Goal: Information Seeking & Learning: Understand process/instructions

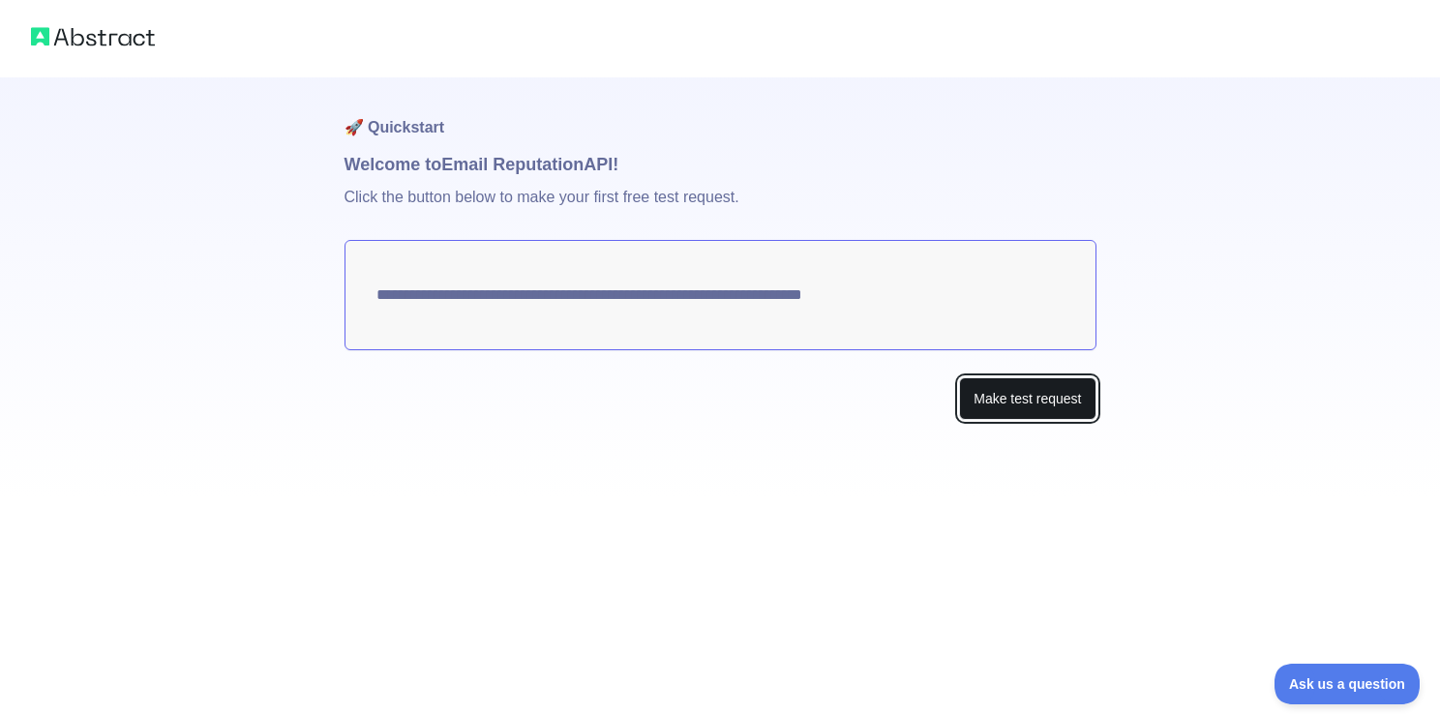
click at [987, 393] on button "Make test request" at bounding box center [1027, 399] width 136 height 44
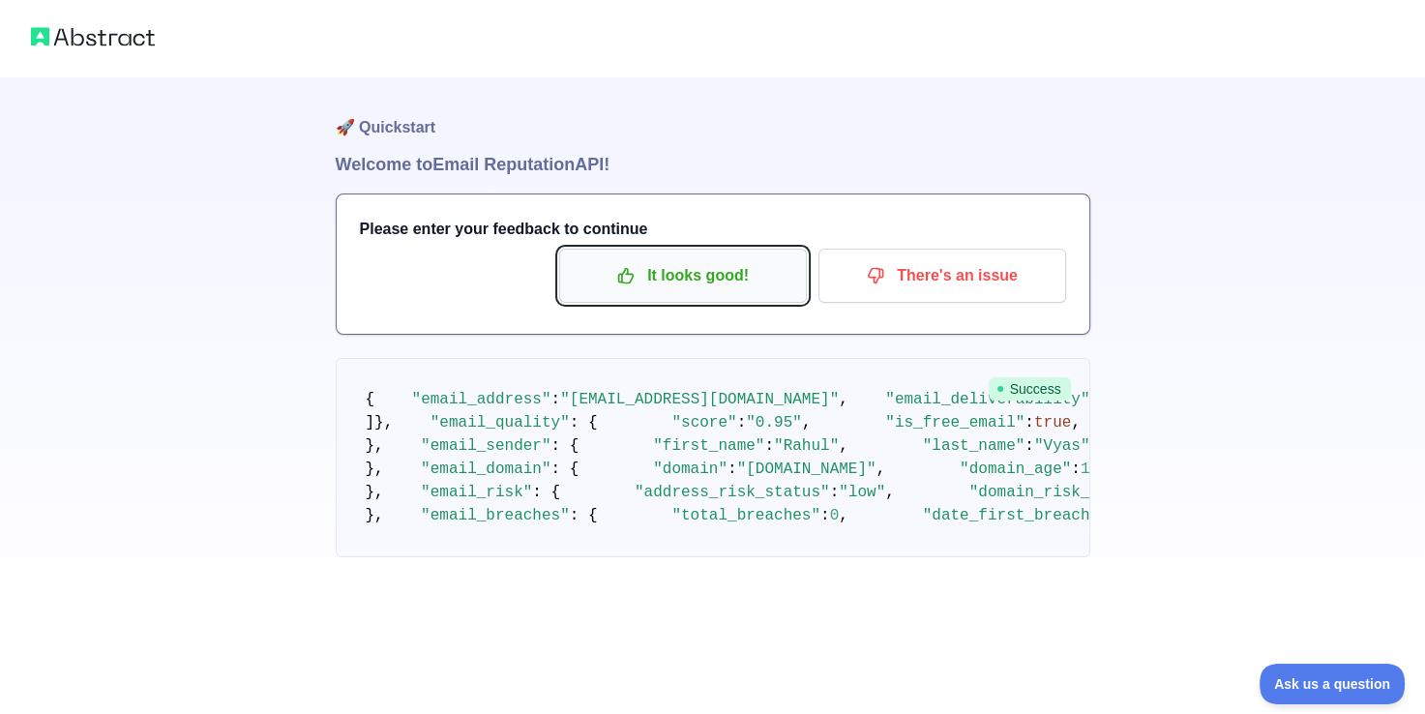
click at [700, 279] on p "It looks good!" at bounding box center [683, 275] width 219 height 33
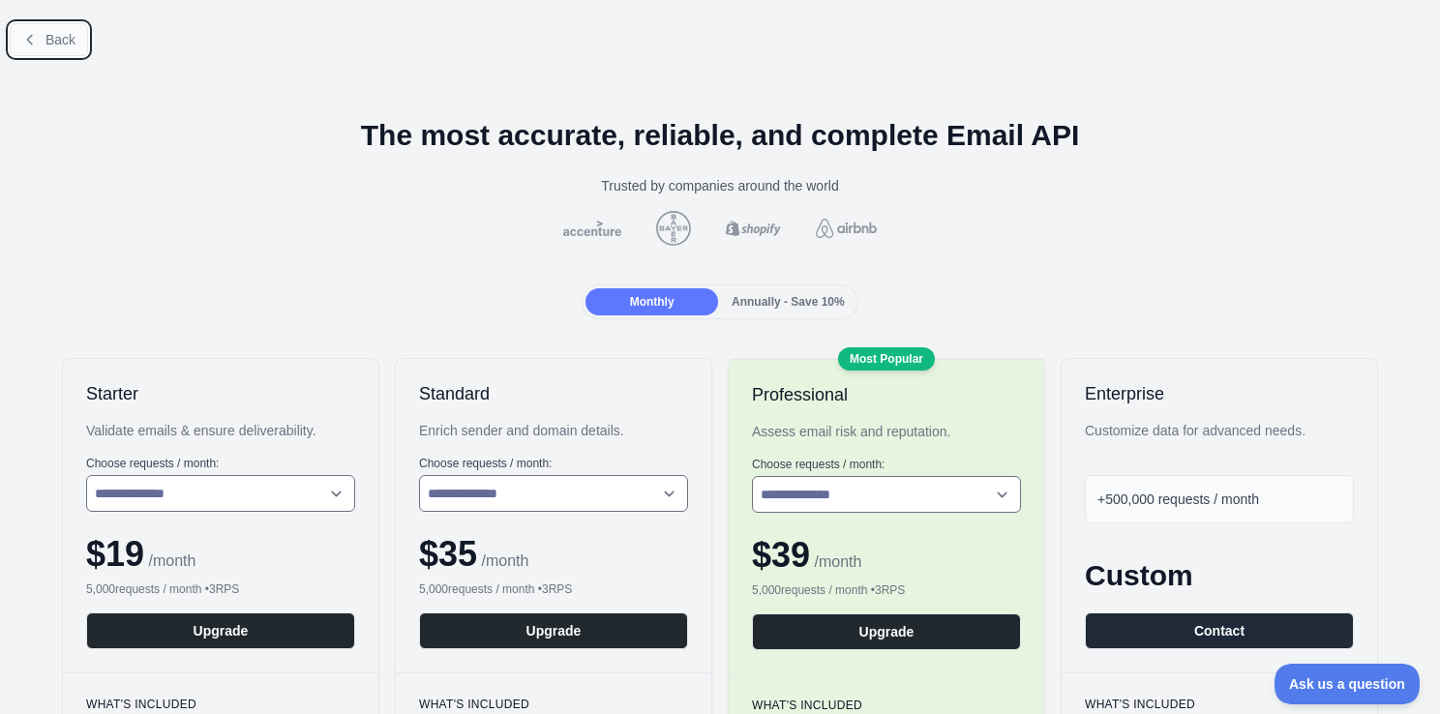
click at [58, 39] on span "Back" at bounding box center [60, 39] width 30 height 15
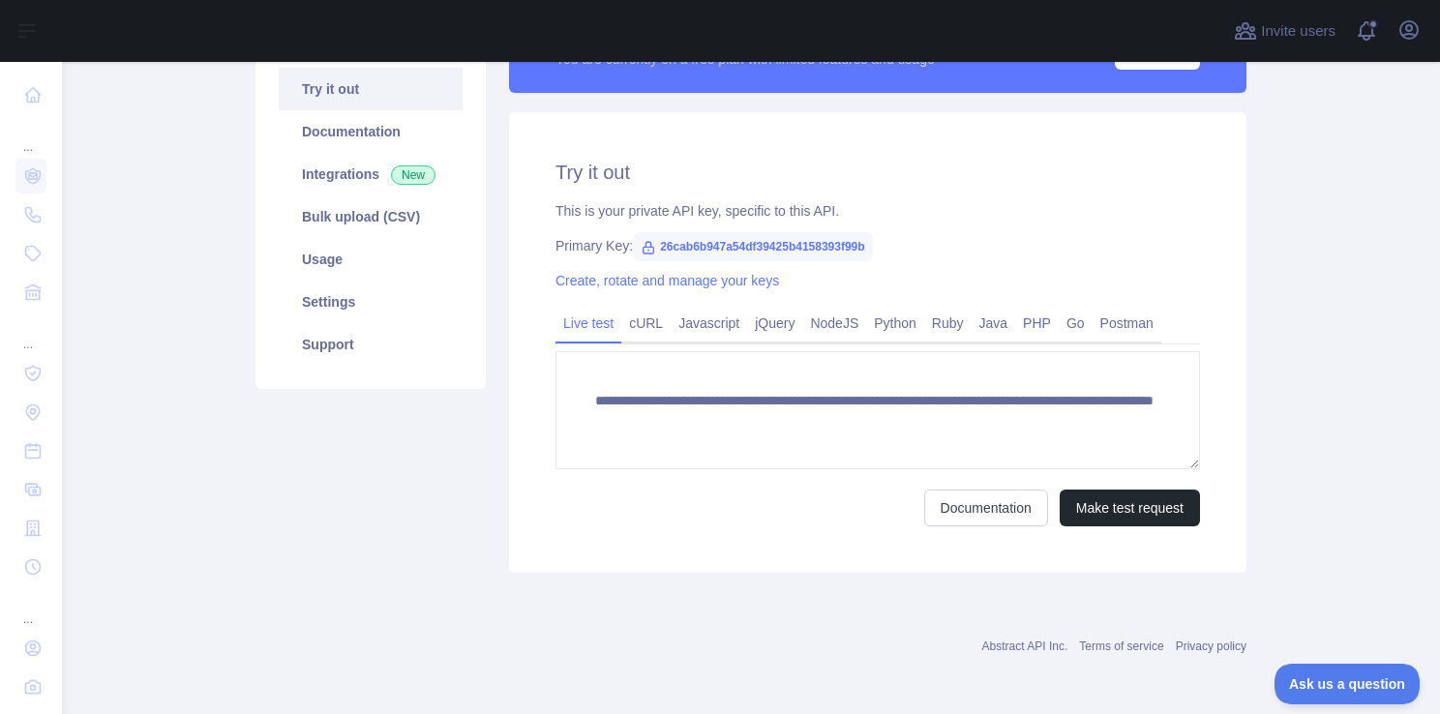
scroll to position [141, 0]
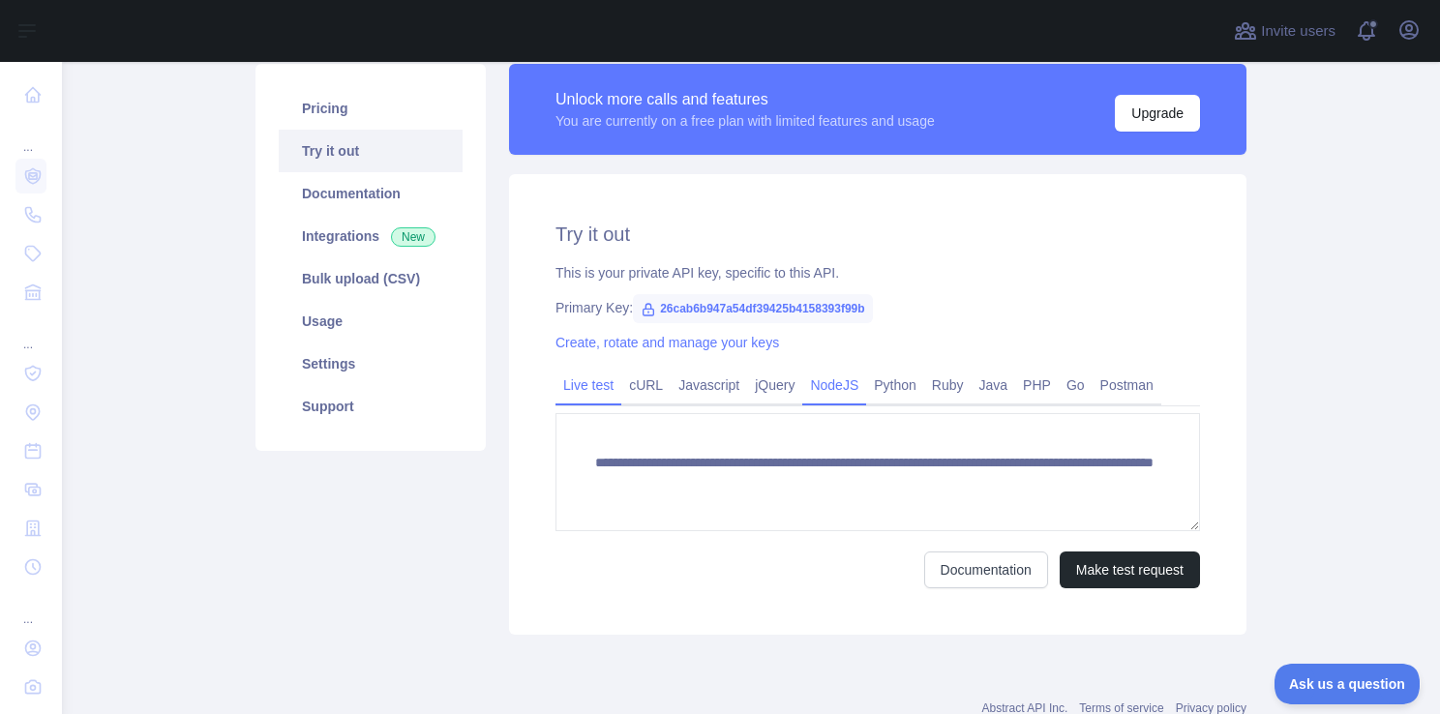
click at [808, 381] on link "NodeJS" at bounding box center [834, 385] width 64 height 31
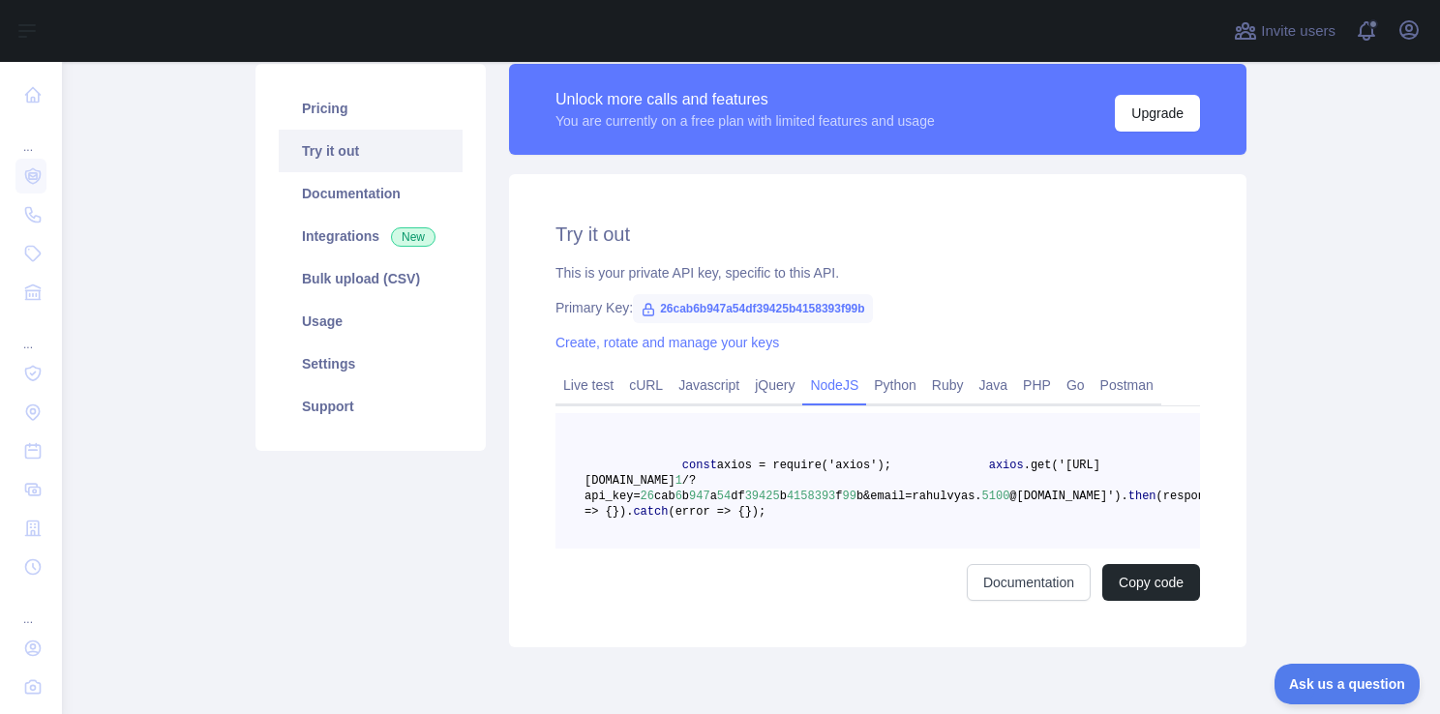
click at [890, 524] on pre "const axios = require('axios'); axios .get('[URL][DOMAIN_NAME] 1 /?api_key= 26 …" at bounding box center [877, 480] width 644 height 135
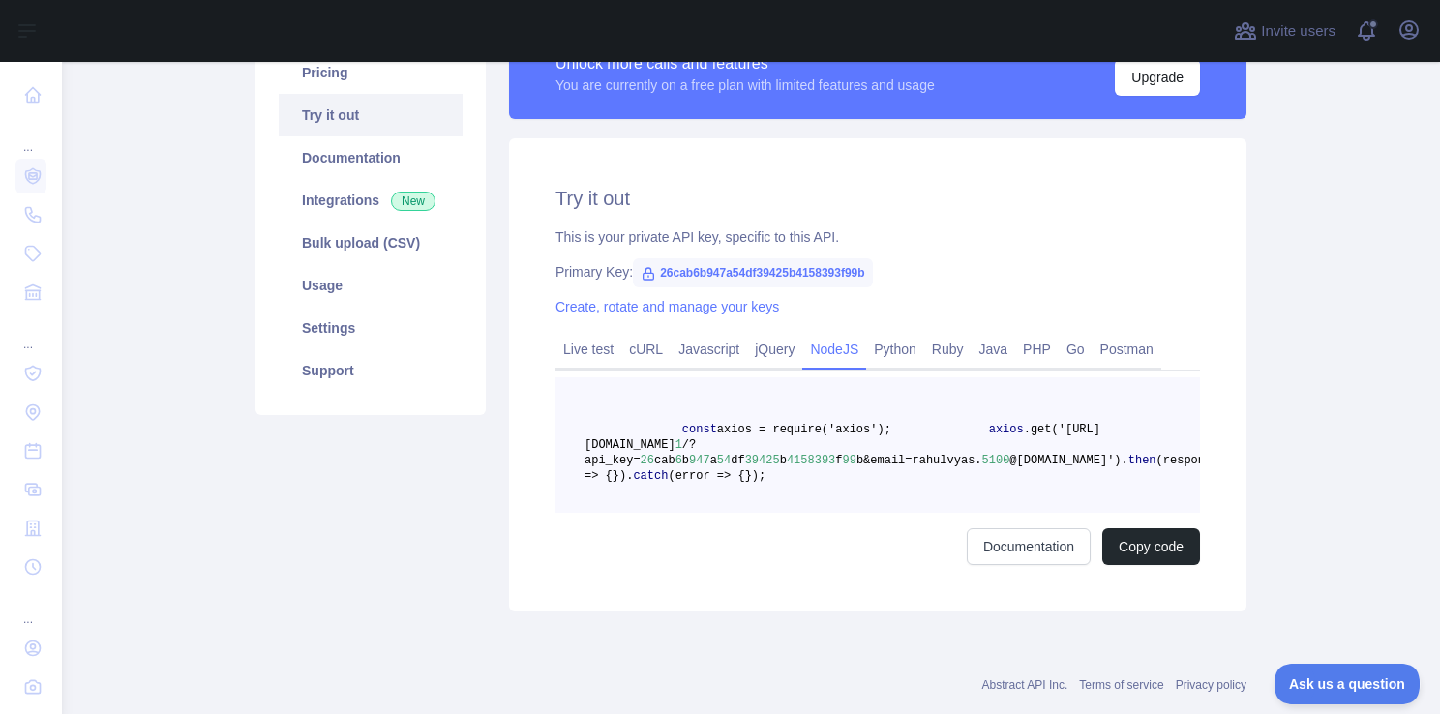
scroll to position [178, 0]
click at [854, 505] on pre "const axios = require('axios'); axios .get('[URL][DOMAIN_NAME] 1 /?api_key= 26 …" at bounding box center [877, 443] width 644 height 135
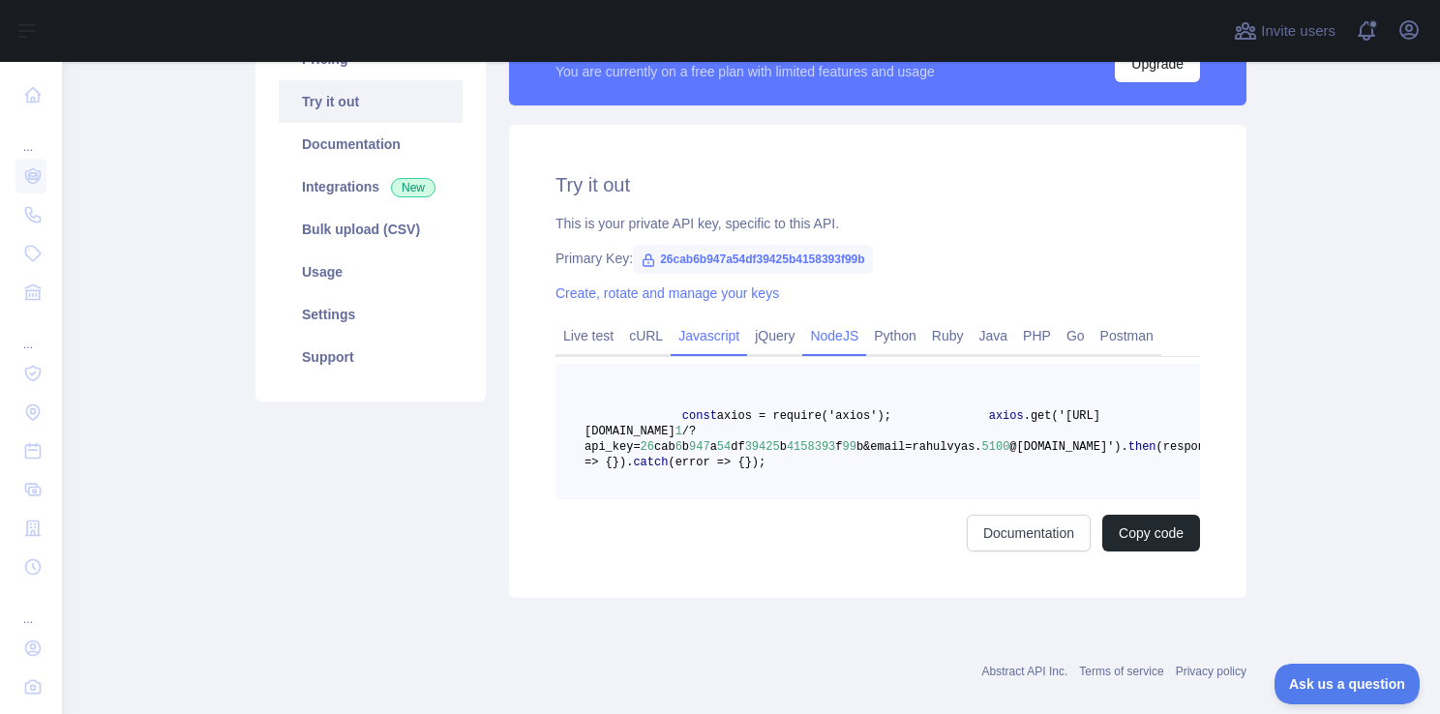
scroll to position [203, 0]
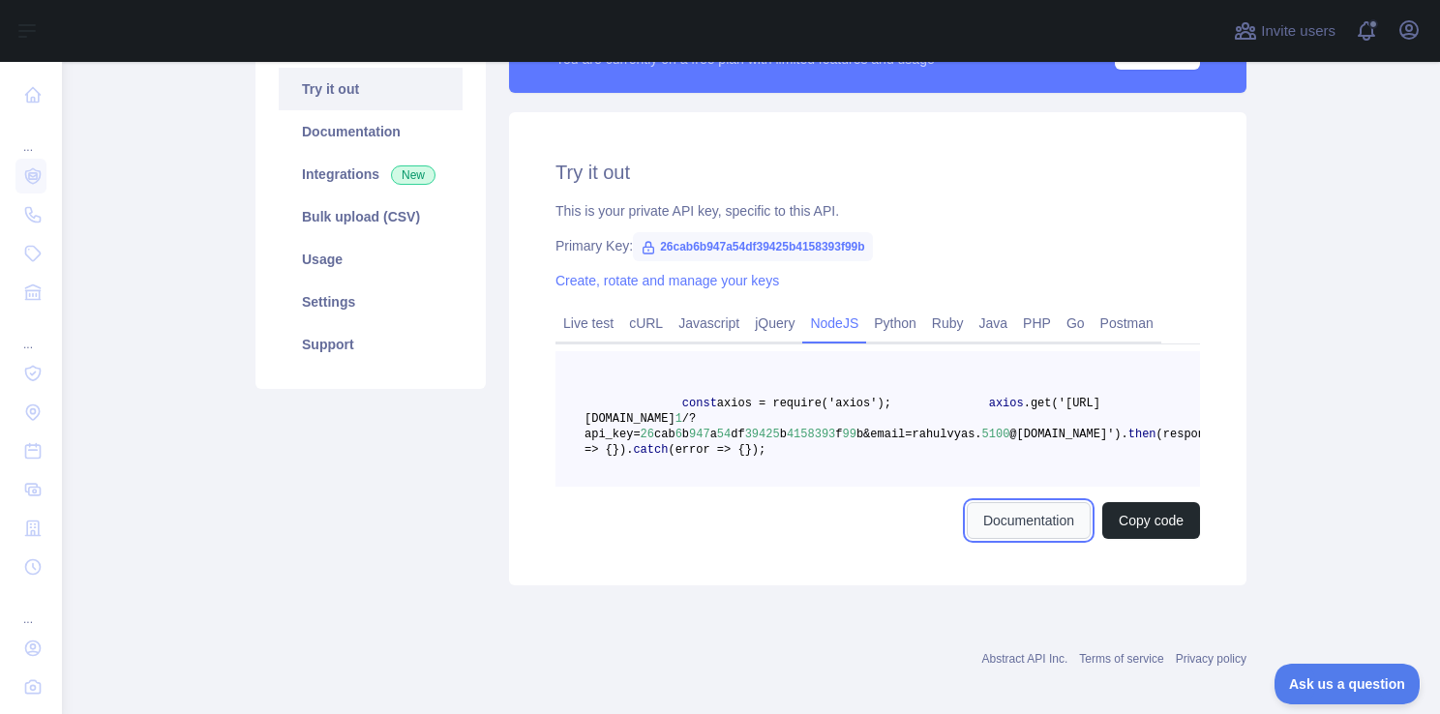
click at [1060, 539] on link "Documentation" at bounding box center [1029, 520] width 124 height 37
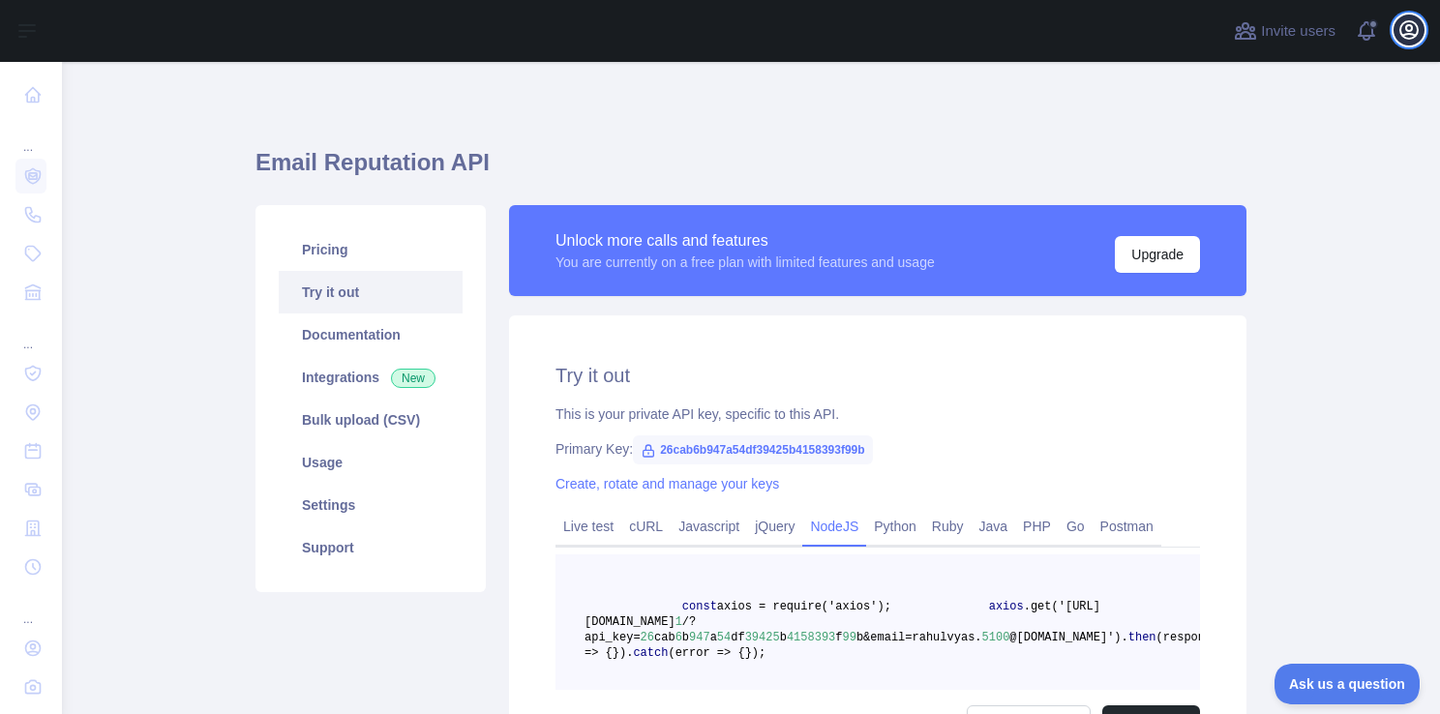
click at [1401, 29] on icon "button" at bounding box center [1408, 29] width 23 height 23
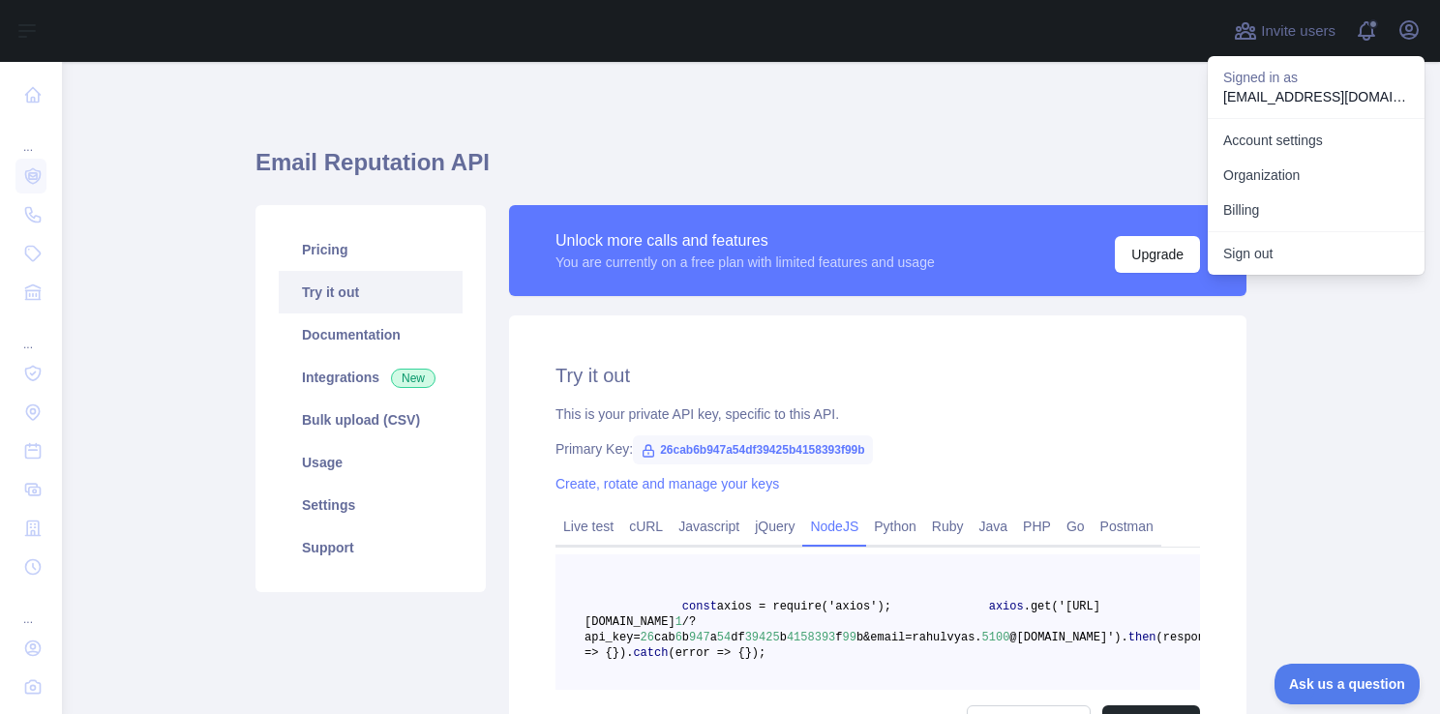
click at [1025, 153] on h1 "Email Reputation API" at bounding box center [750, 170] width 991 height 46
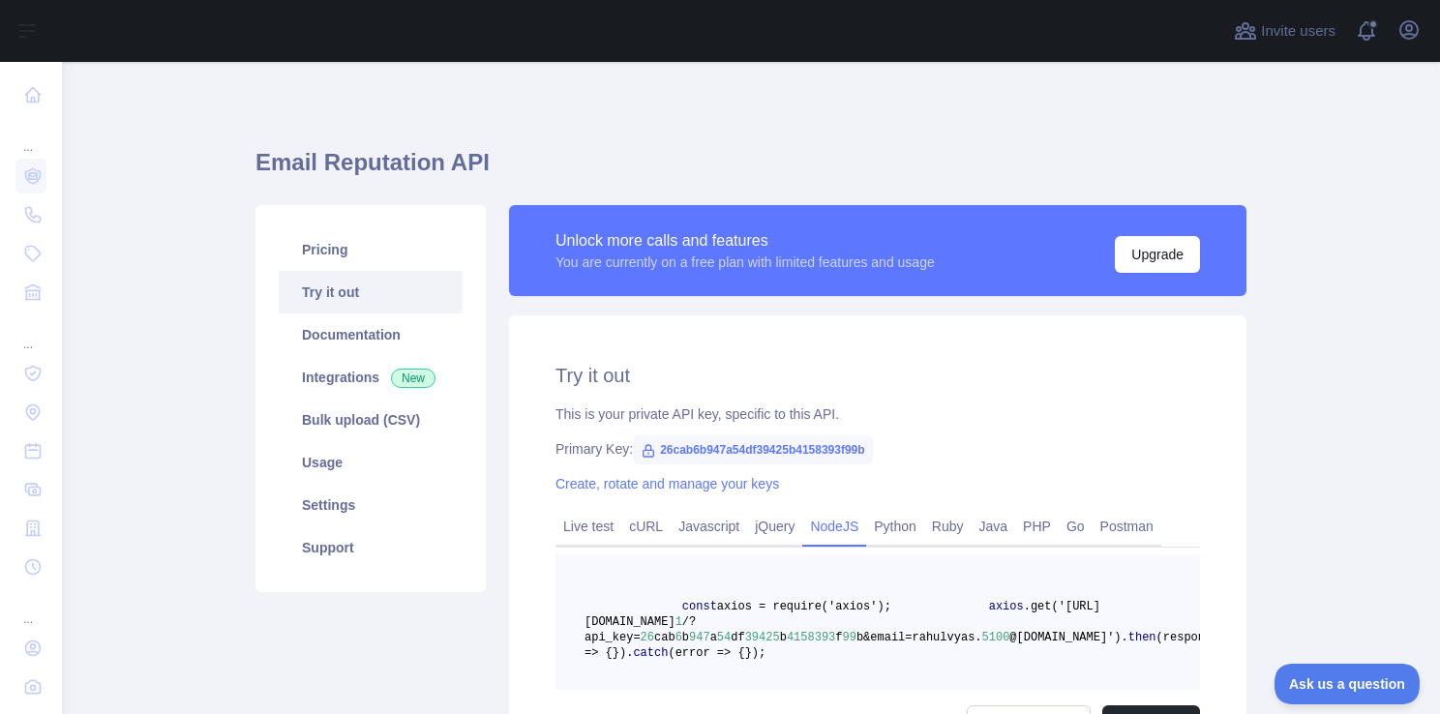
click at [643, 452] on icon at bounding box center [648, 451] width 11 height 12
copy span "26cab6b947a54df39425b4158393f99b"
drag, startPoint x: 647, startPoint y: 448, endPoint x: 871, endPoint y: 455, distance: 223.6
click at [871, 455] on div "Primary Key: 26cab6b947a54df39425b4158393f99b" at bounding box center [877, 448] width 644 height 19
drag, startPoint x: 871, startPoint y: 455, endPoint x: 917, endPoint y: 453, distance: 46.5
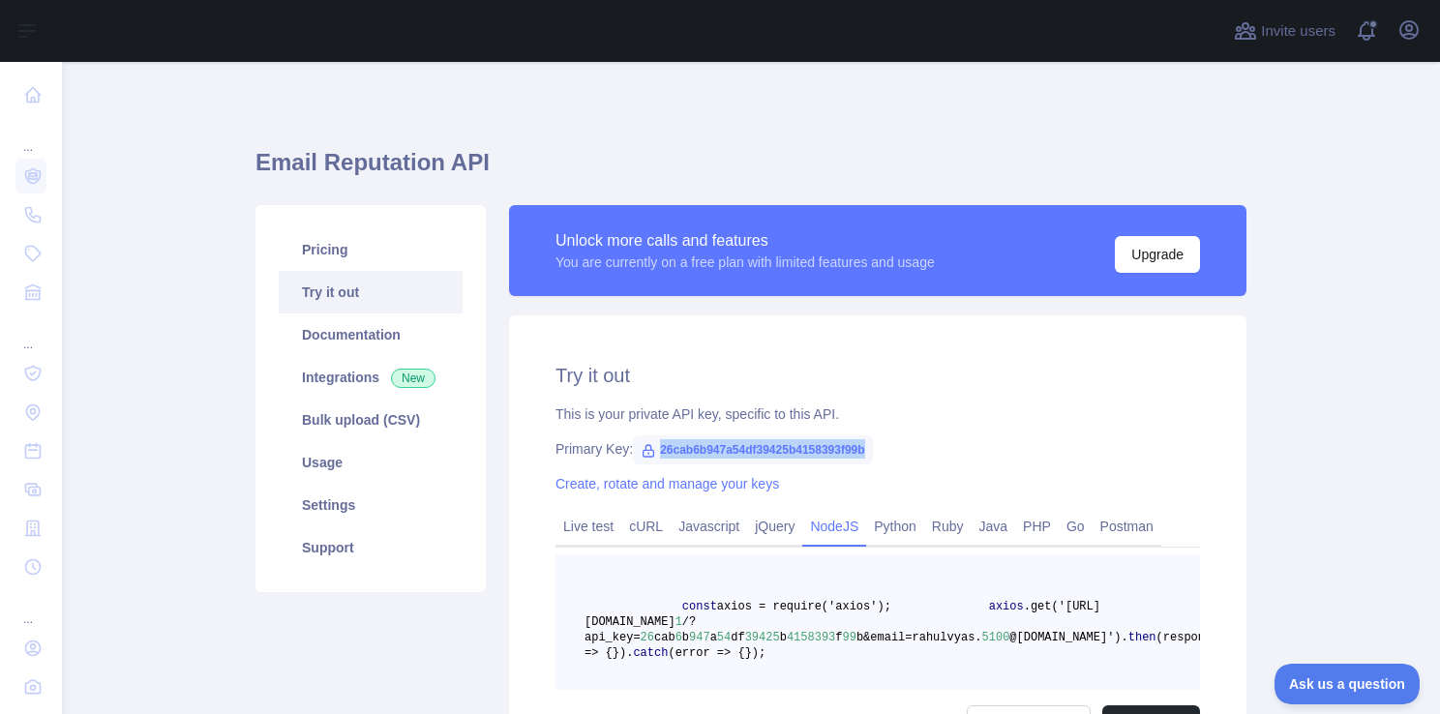
click at [917, 453] on div "Primary Key: 26cab6b947a54df39425b4158393f99b" at bounding box center [877, 448] width 644 height 19
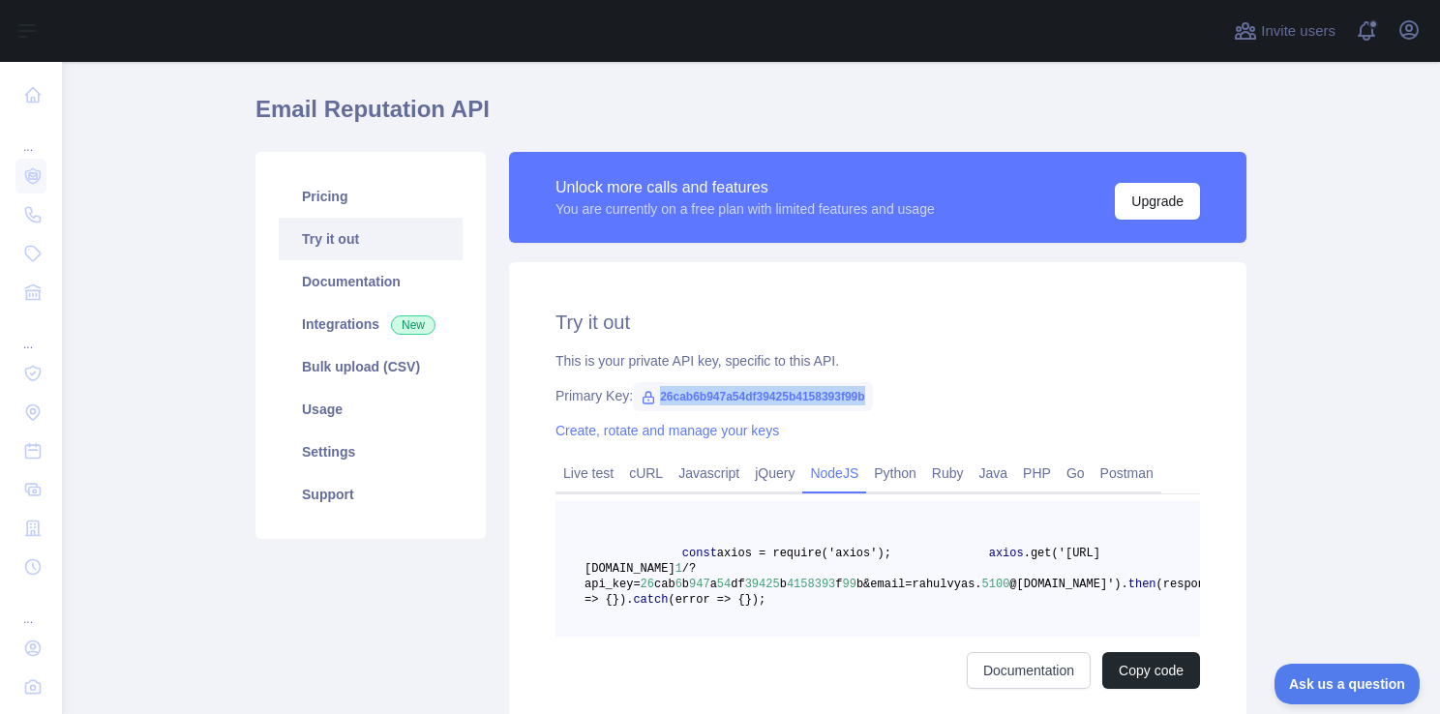
scroll to position [54, 0]
click at [1149, 396] on div "Primary Key: 26cab6b947a54df39425b4158393f99b" at bounding box center [877, 394] width 644 height 19
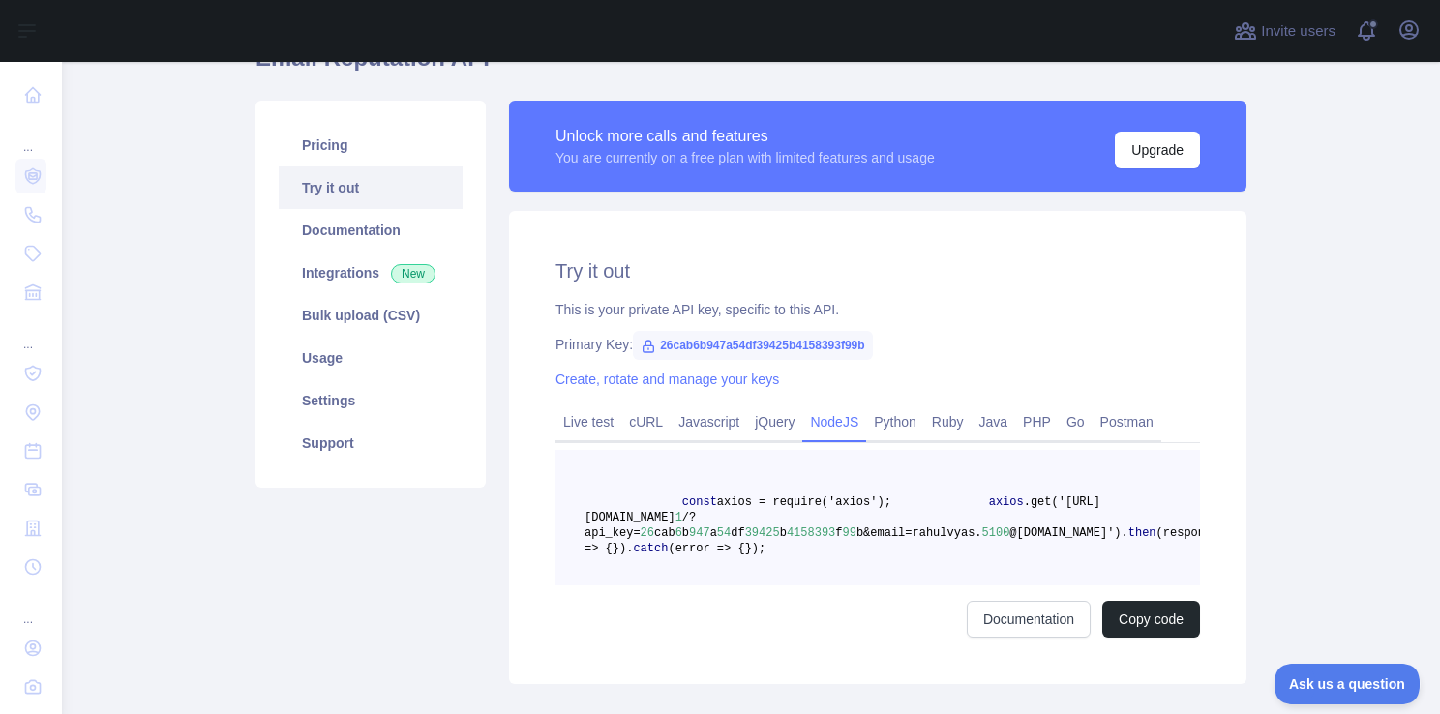
scroll to position [110, 0]
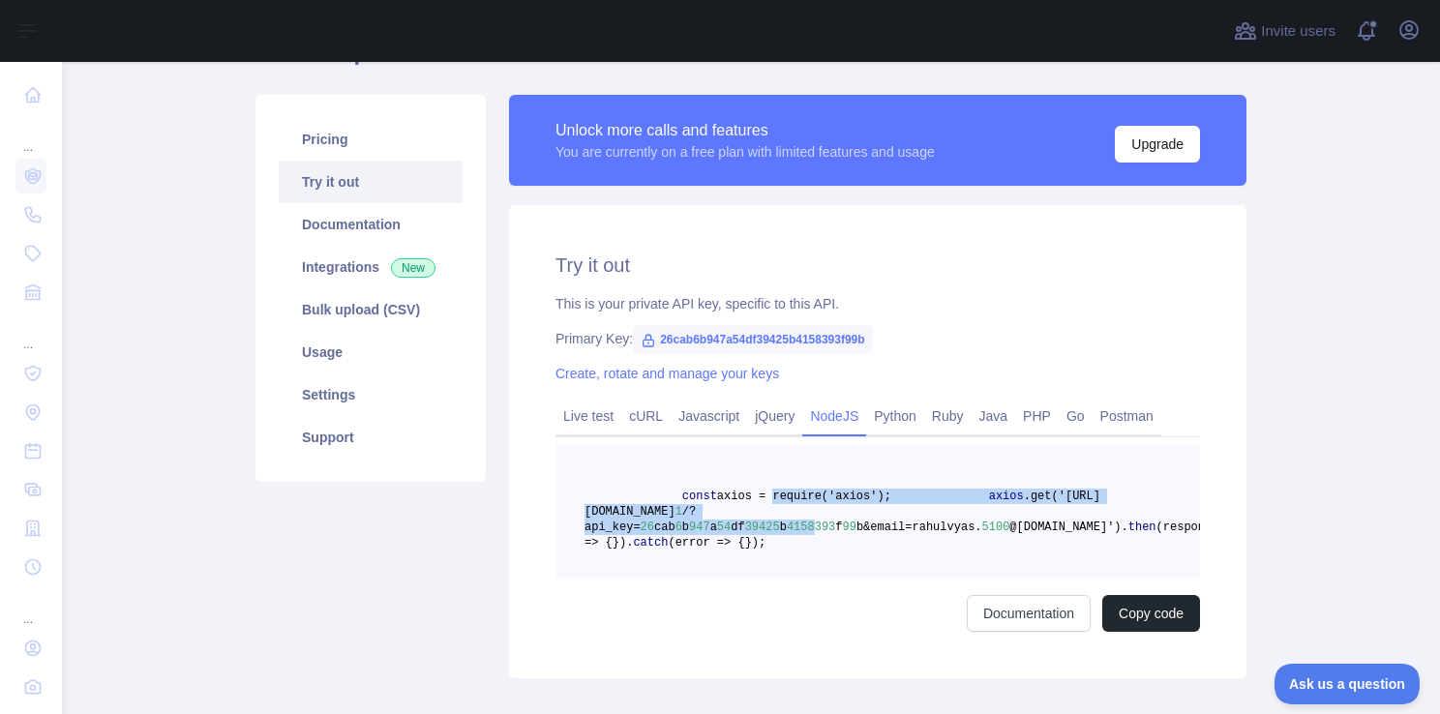
drag, startPoint x: 751, startPoint y: 498, endPoint x: 786, endPoint y: 523, distance: 42.4
click at [786, 523] on code "const axios = require('axios'); axios .get('[URL][DOMAIN_NAME] 1 /?api_key= 26 …" at bounding box center [905, 520] width 642 height 60
click at [787, 523] on span "4158393" at bounding box center [811, 528] width 48 height 14
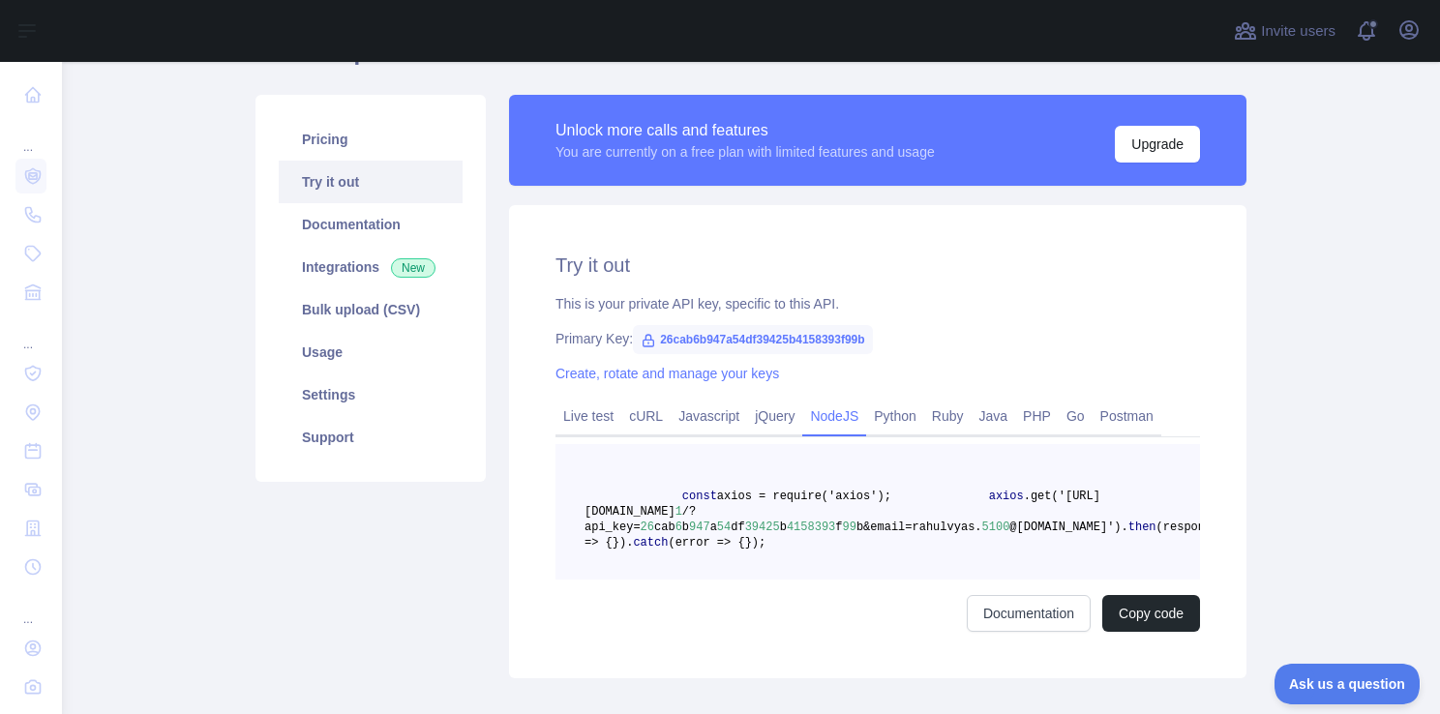
click at [886, 580] on pre "const axios = require('axios'); axios .get('[URL][DOMAIN_NAME] 1 /?api_key= 26 …" at bounding box center [877, 511] width 644 height 135
click at [821, 553] on pre "const axios = require('axios'); axios .get('[URL][DOMAIN_NAME] 1 /?api_key= 26 …" at bounding box center [877, 511] width 644 height 135
click at [1123, 632] on button "Copy code" at bounding box center [1151, 613] width 98 height 37
copy span "26cab6b947a54df39425b4158393f99b"
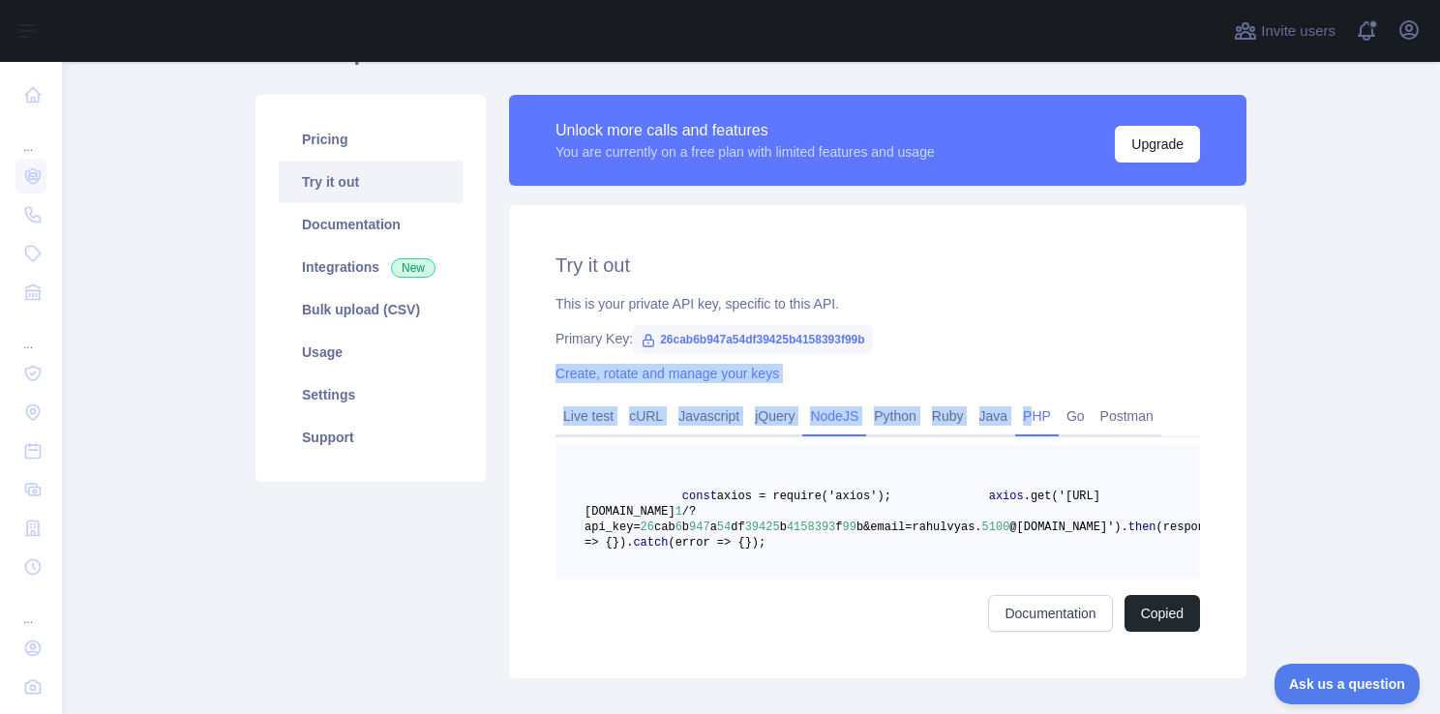
drag, startPoint x: 859, startPoint y: 342, endPoint x: 1017, endPoint y: 415, distance: 174.0
click at [1017, 415] on div "Try it out This is your private API key, specific to this API. Primary Key: 26c…" at bounding box center [877, 441] width 737 height 473
drag, startPoint x: 1017, startPoint y: 415, endPoint x: 976, endPoint y: 359, distance: 69.3
click at [976, 359] on div "Try it out This is your private API key, specific to this API. Primary Key: 26c…" at bounding box center [877, 441] width 737 height 473
click at [942, 354] on div "Try it out This is your private API key, specific to this API. Primary Key: 26c…" at bounding box center [877, 441] width 737 height 473
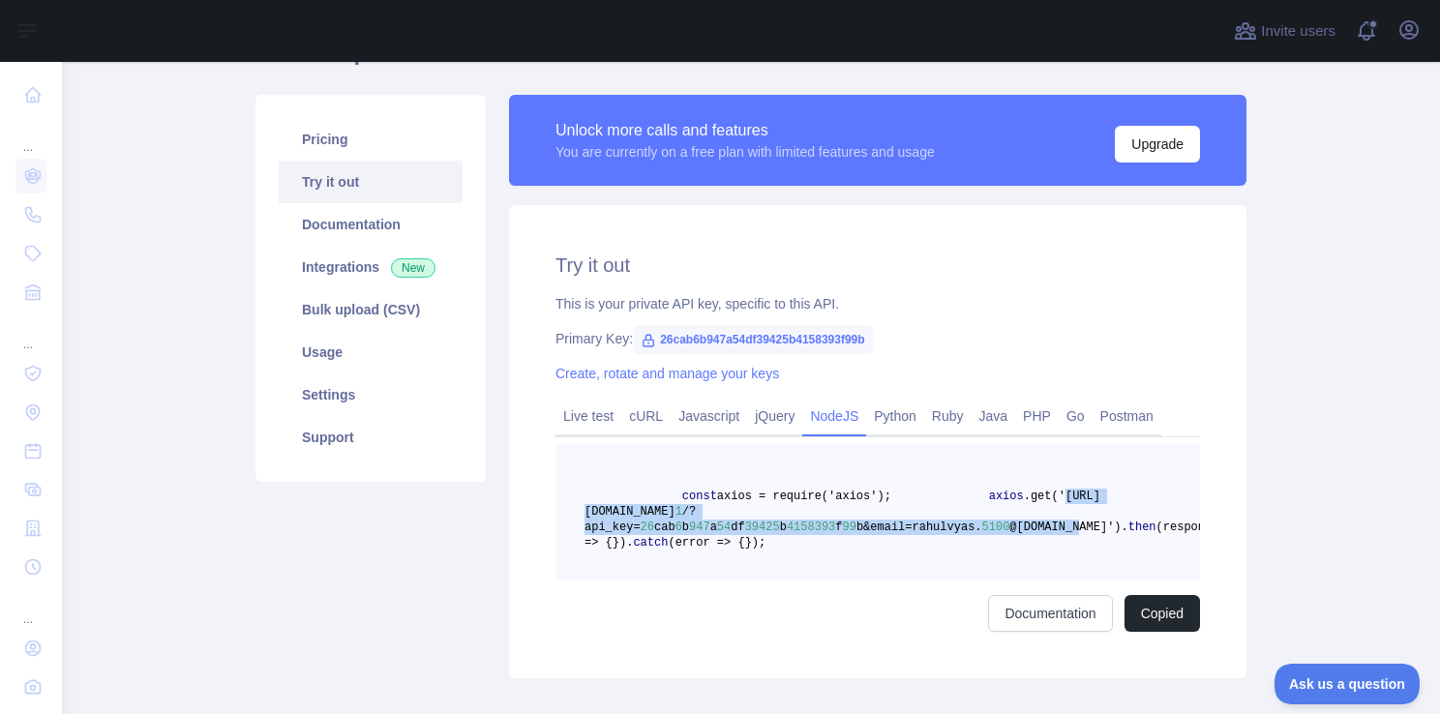
copy span "[URL][DOMAIN_NAME] 1 /?api_key= 26 cab 6 b 947 a 54 df 39425 b 4158393 f 99 b&e…"
drag, startPoint x: 734, startPoint y: 512, endPoint x: 1022, endPoint y: 533, distance: 288.2
click at [1022, 533] on span "axios .get('[URL][DOMAIN_NAME] 1 /?api_key= 26 cab 6 b 947 a 54 df 39425 b 4158…" at bounding box center [852, 512] width 537 height 45
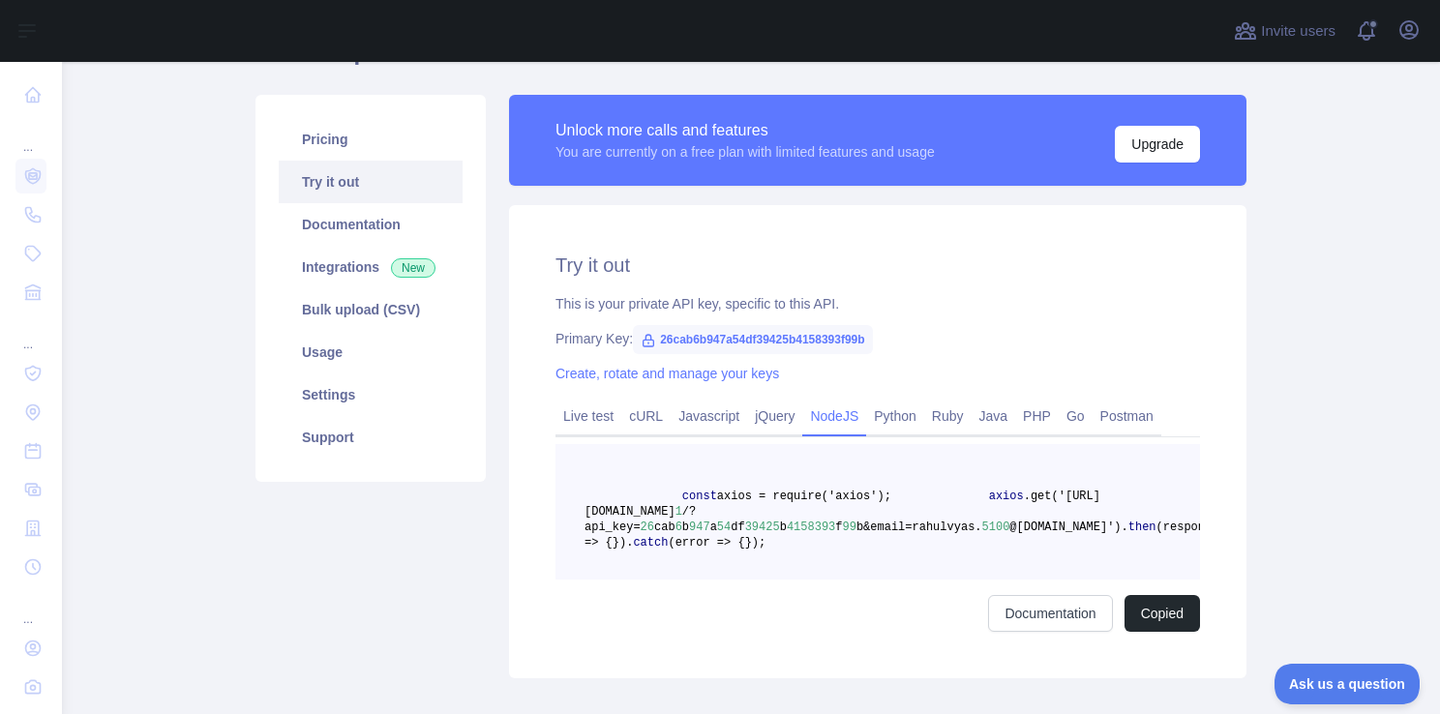
click at [897, 580] on pre "const axios = require('axios'); axios .get('[URL][DOMAIN_NAME] 1 /?api_key= 26 …" at bounding box center [877, 511] width 644 height 135
drag, startPoint x: 631, startPoint y: 530, endPoint x: 789, endPoint y: 532, distance: 157.7
click at [789, 532] on span "axios .get('[URL][DOMAIN_NAME] 1 /?api_key= 26 cab 6 b 947 a 54 df 39425 b 4158…" at bounding box center [852, 512] width 537 height 45
drag, startPoint x: 789, startPoint y: 532, endPoint x: 905, endPoint y: 575, distance: 123.7
click at [905, 575] on pre "const axios = require('axios'); axios .get('[URL][DOMAIN_NAME] 1 /?api_key= 26 …" at bounding box center [877, 511] width 644 height 135
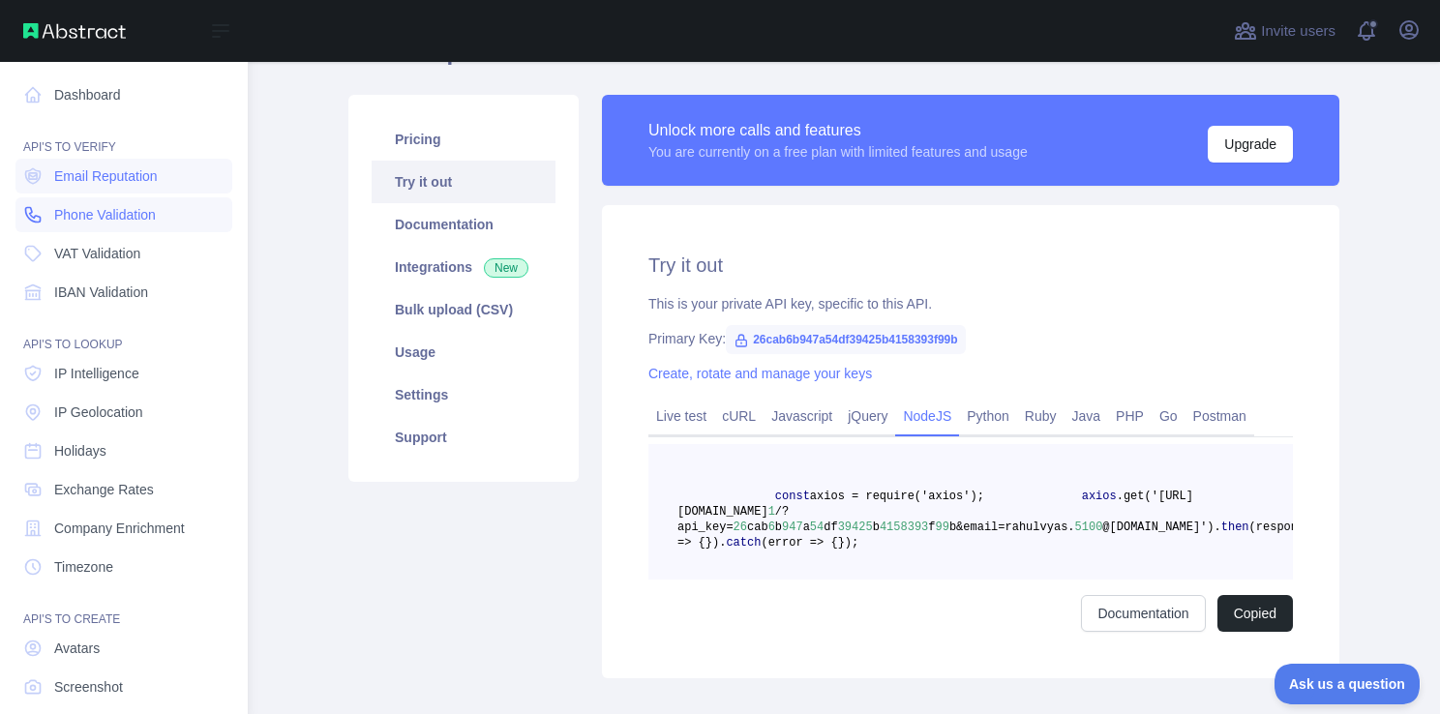
scroll to position [98, 0]
